Goal: Task Accomplishment & Management: Use online tool/utility

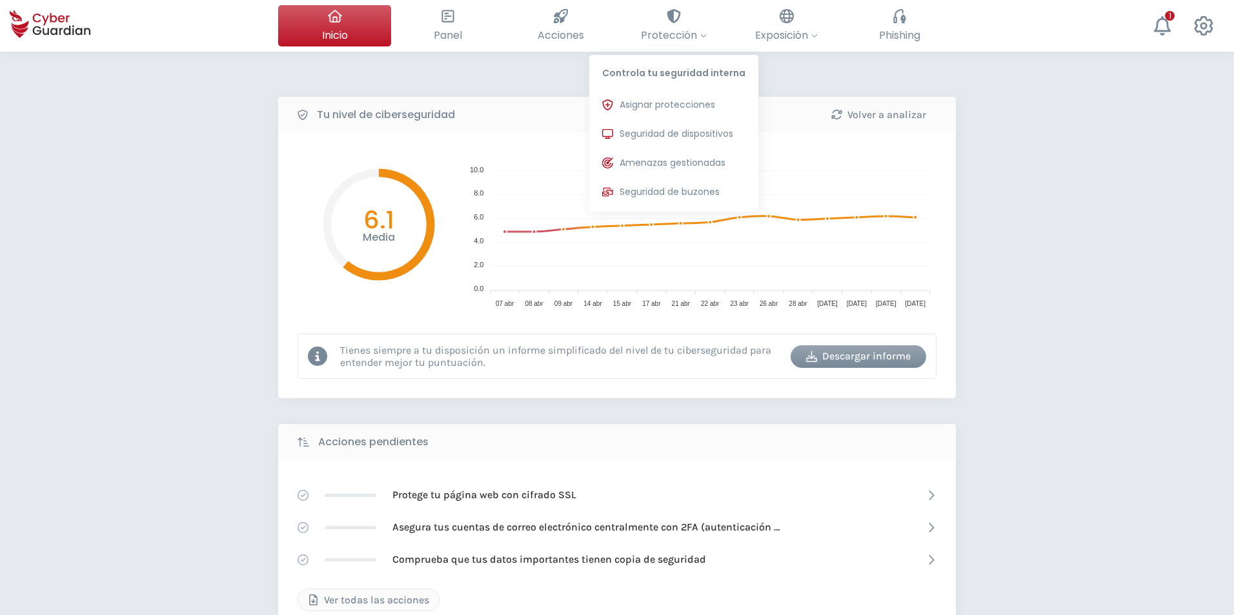
drag, startPoint x: 680, startPoint y: 124, endPoint x: 215, endPoint y: 294, distance: 495.3
click at [680, 123] on button "Seguridad de dispositivos Protecciones instaladas en los dispositivos de tu org…" at bounding box center [673, 134] width 169 height 26
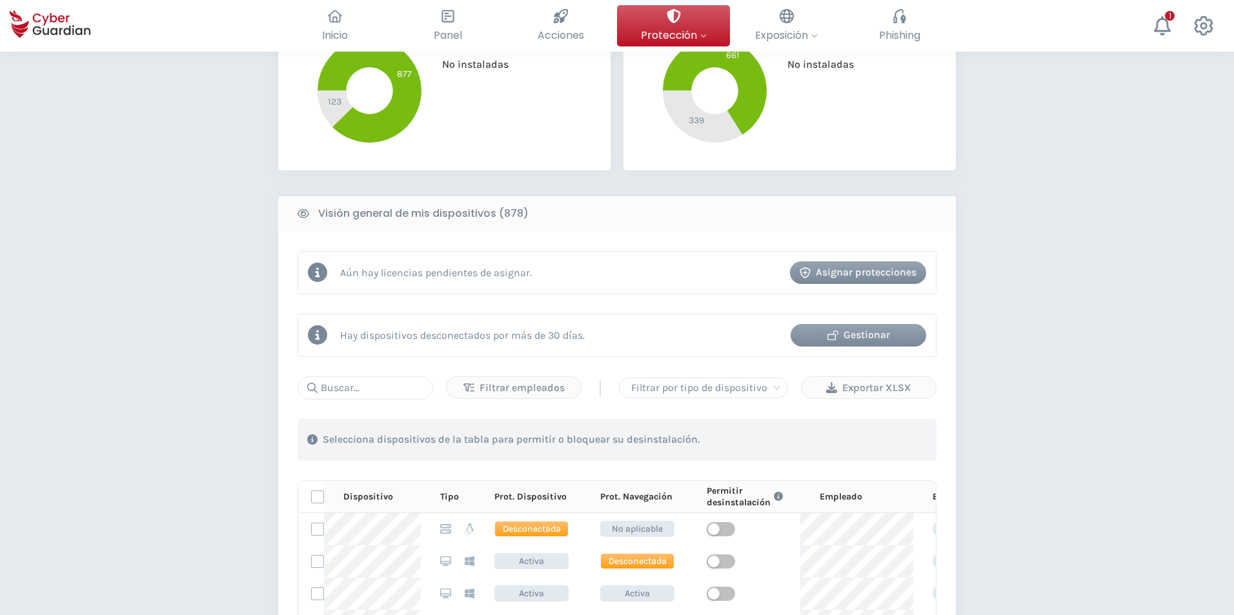
scroll to position [387, 0]
click at [359, 392] on input "text" at bounding box center [365, 387] width 136 height 23
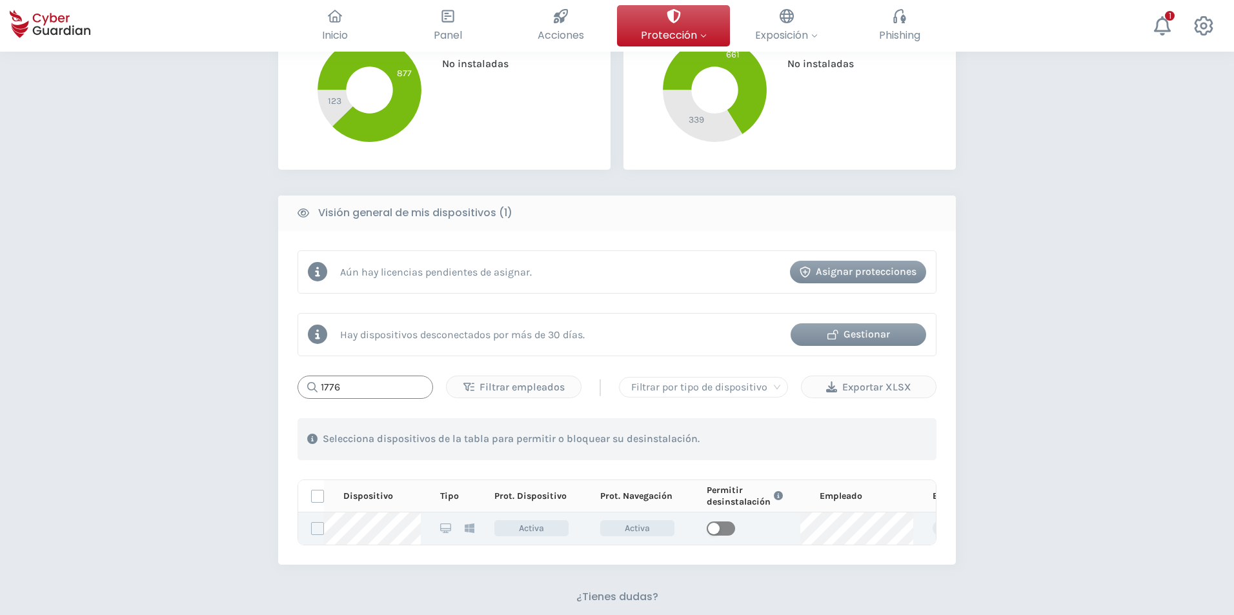
type input "1776"
click at [722, 528] on span "button" at bounding box center [721, 528] width 28 height 14
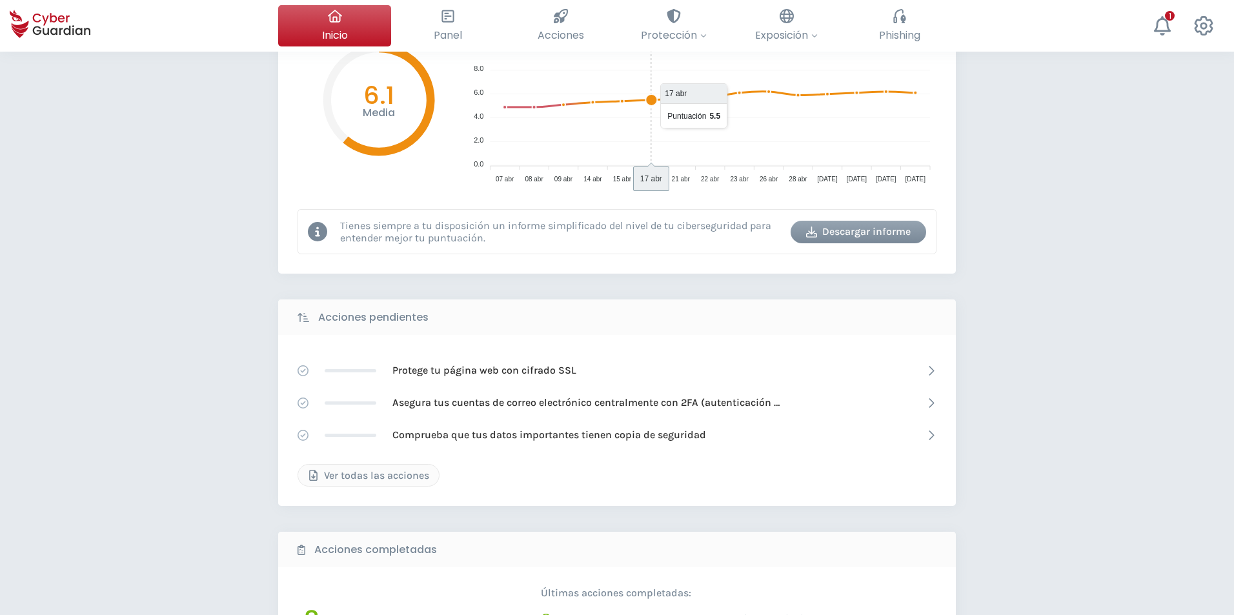
scroll to position [129, 0]
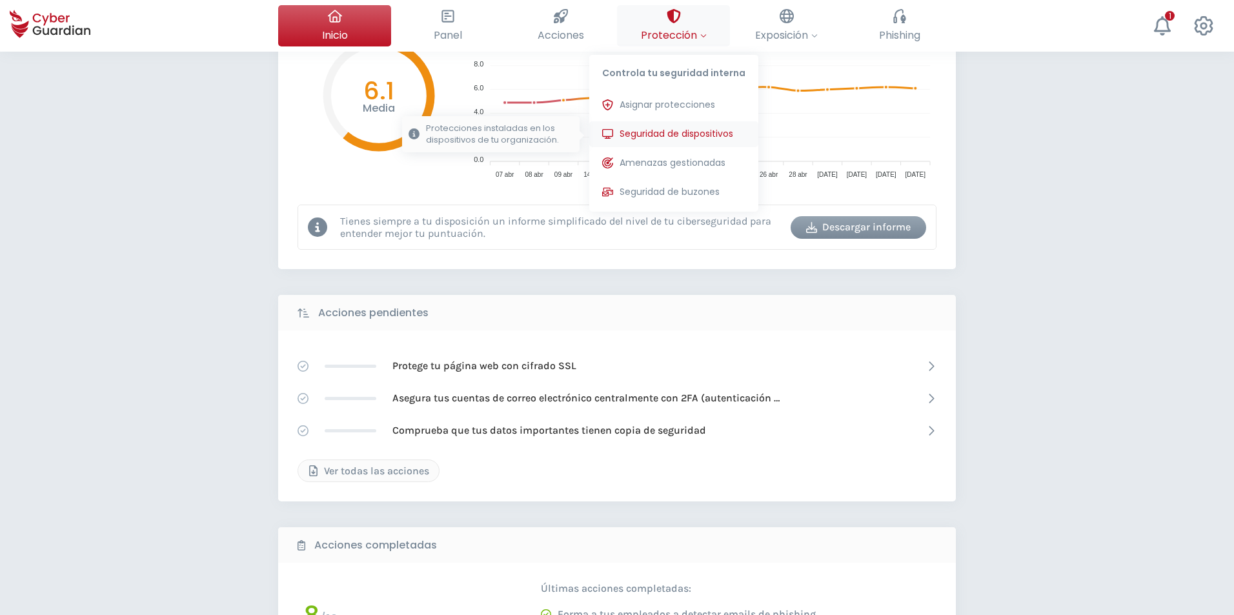
click at [662, 137] on span "Seguridad de dispositivos" at bounding box center [676, 134] width 114 height 14
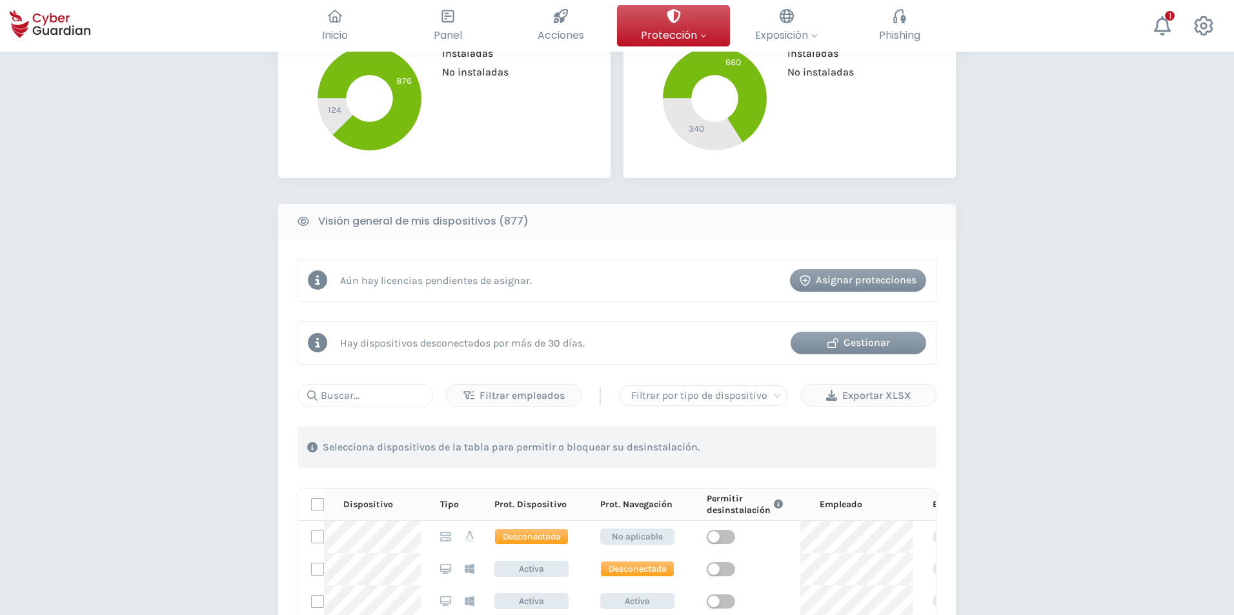
scroll to position [387, 0]
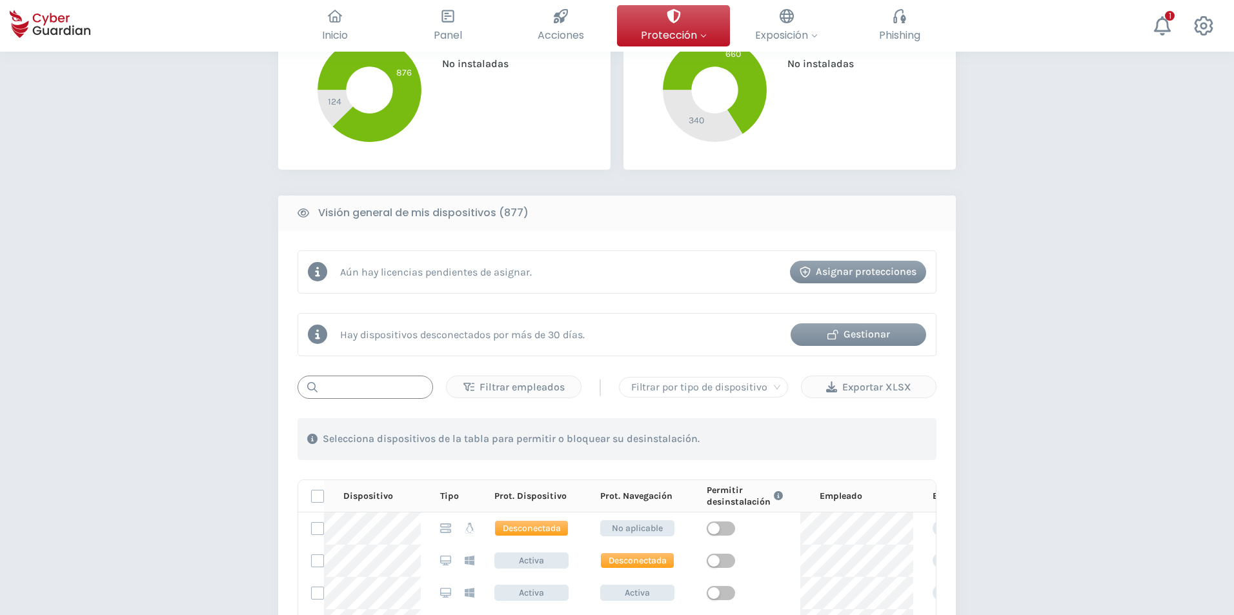
click at [336, 388] on input "text" at bounding box center [365, 387] width 136 height 23
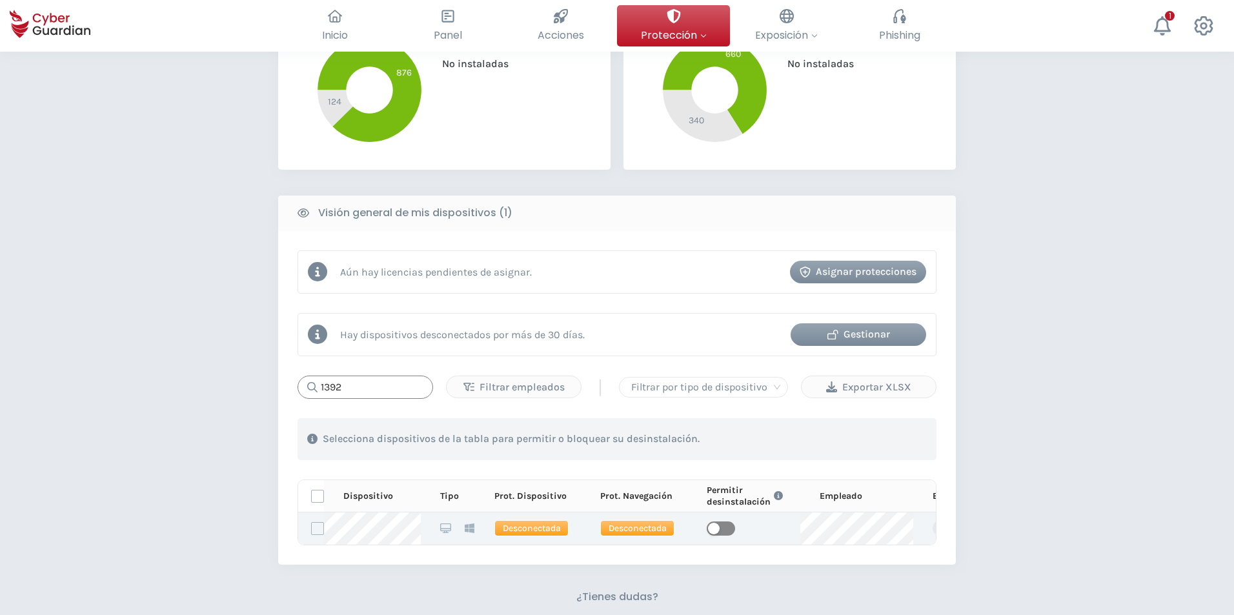
type input "1392"
click at [727, 532] on span "button" at bounding box center [721, 528] width 28 height 14
